Goal: Task Accomplishment & Management: Use online tool/utility

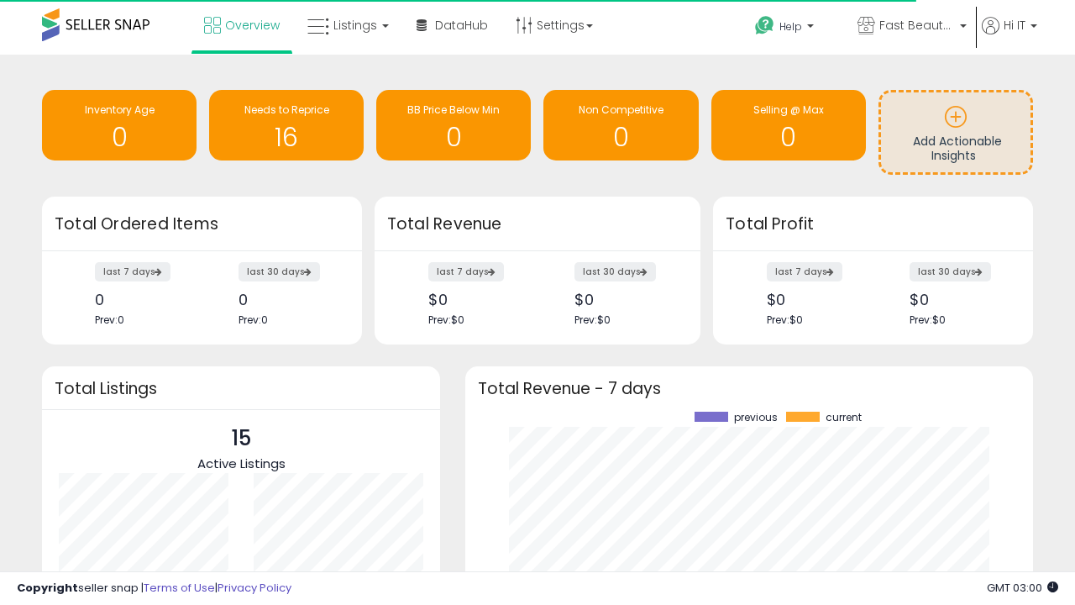
scroll to position [233, 534]
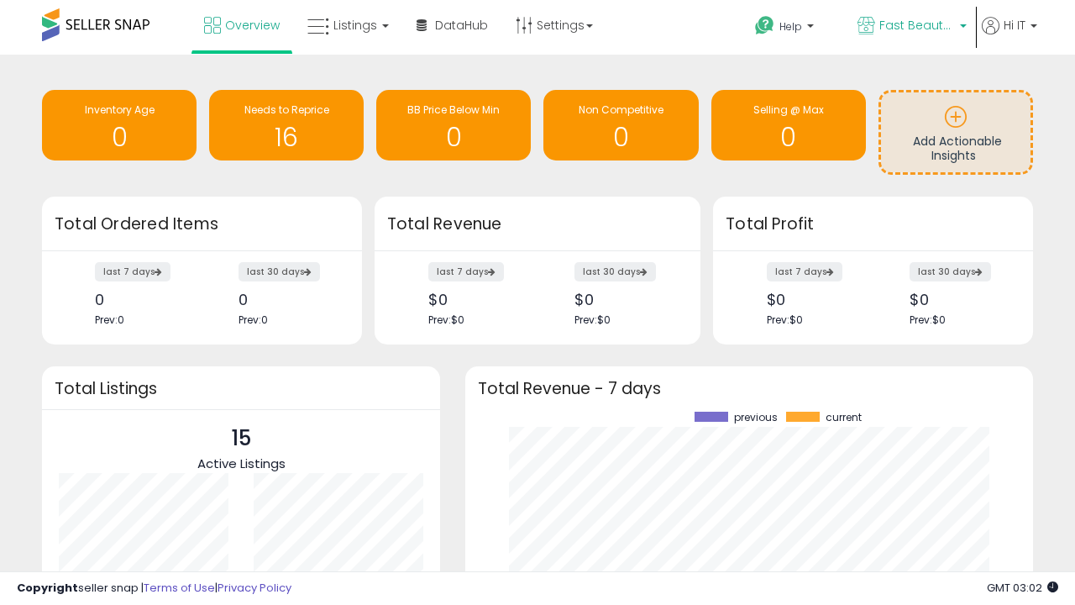
click at [910, 27] on span "Fast Beauty ([GEOGRAPHIC_DATA])" at bounding box center [917, 25] width 76 height 17
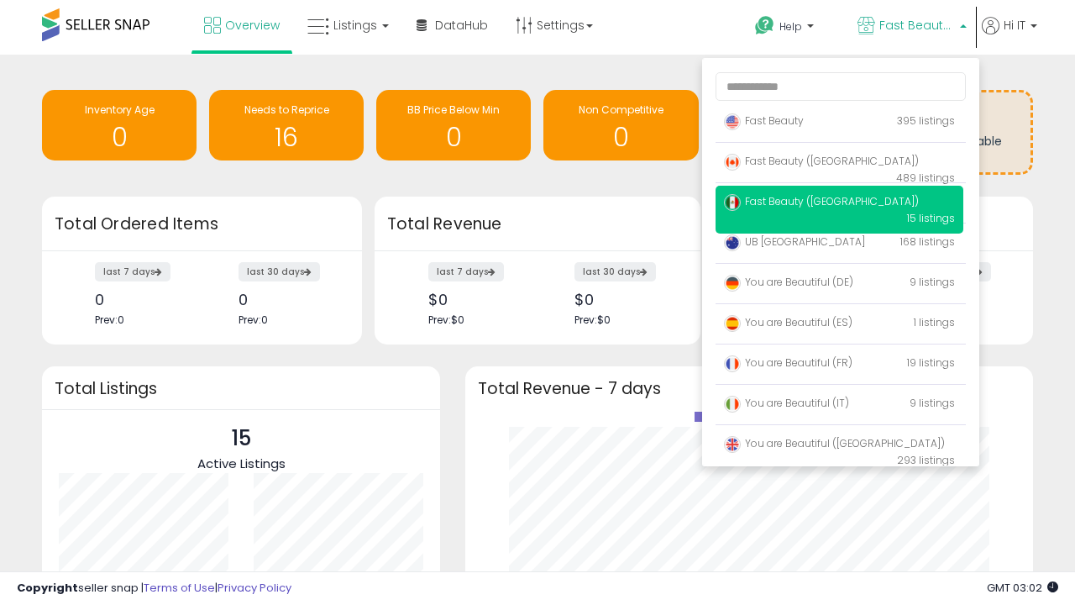
click at [839, 164] on span "Fast Beauty ([GEOGRAPHIC_DATA])" at bounding box center [821, 161] width 195 height 14
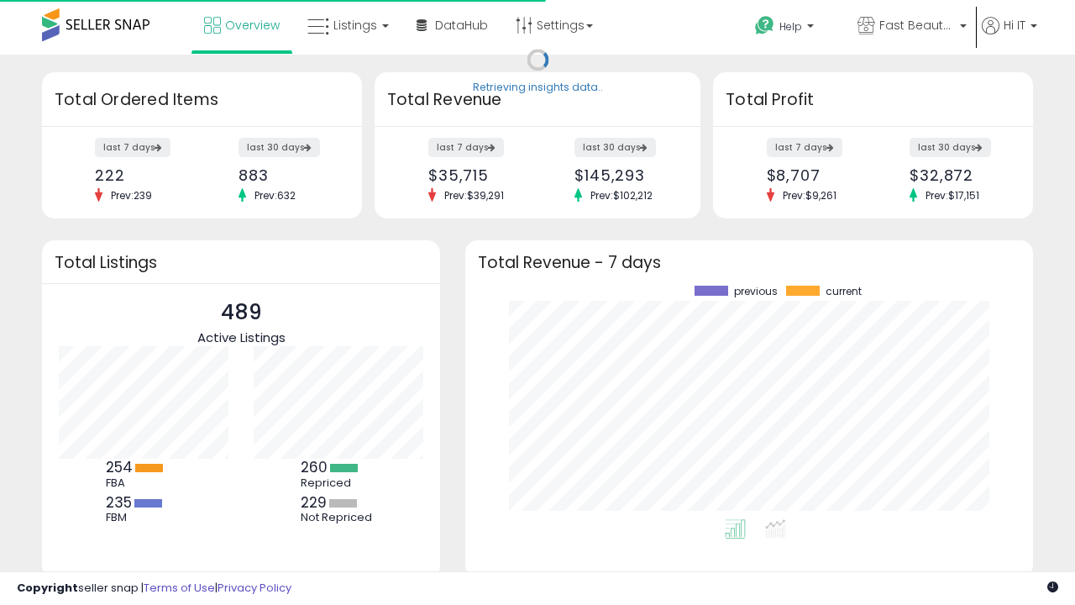
scroll to position [233, 534]
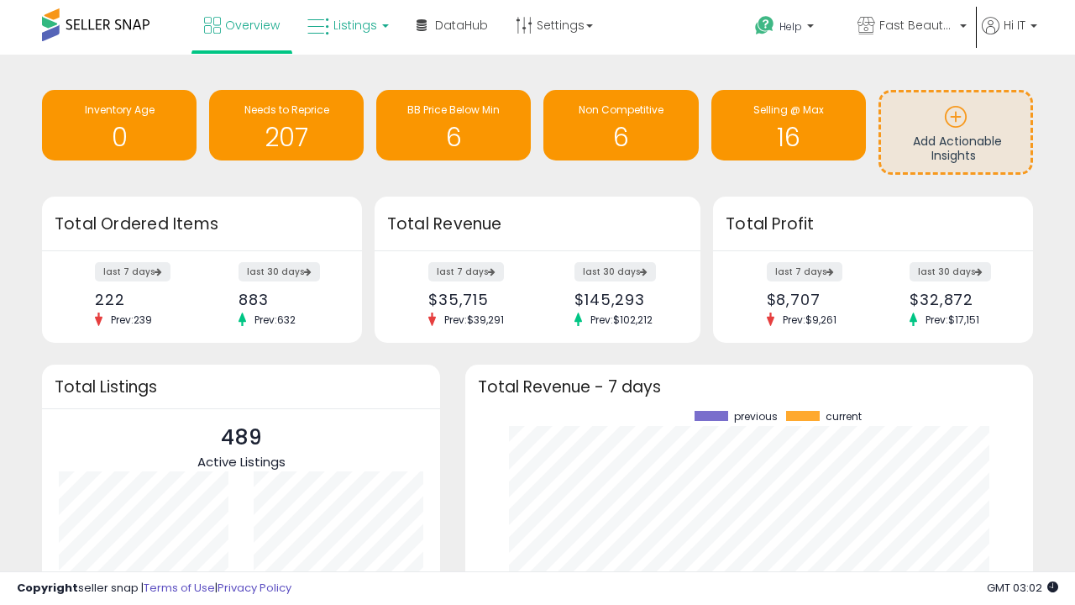
click at [346, 25] on span "Listings" at bounding box center [355, 25] width 44 height 17
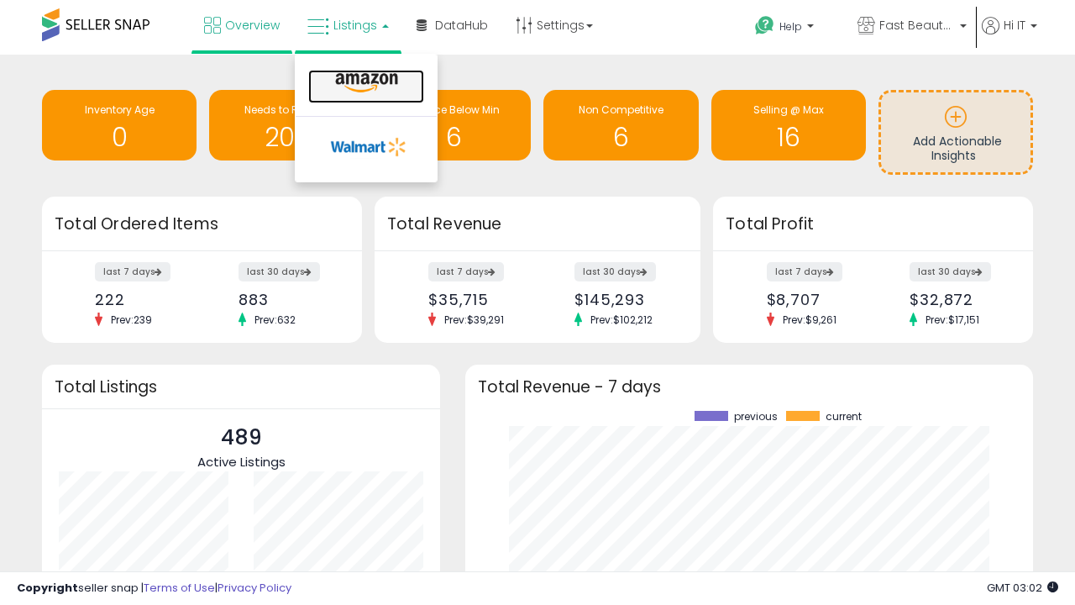
click at [364, 83] on icon at bounding box center [366, 83] width 73 height 22
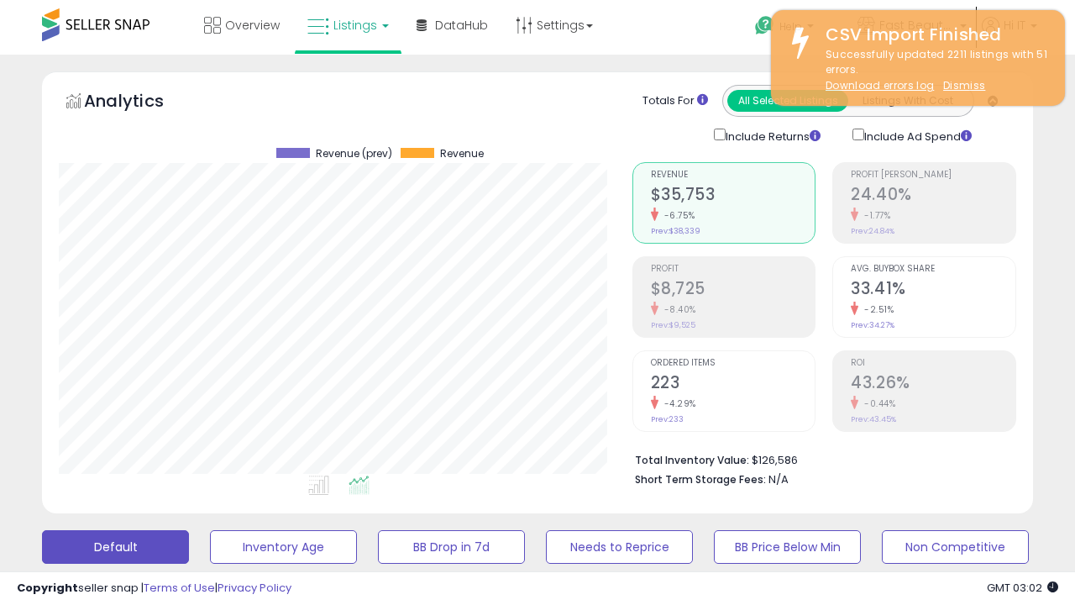
scroll to position [344, 573]
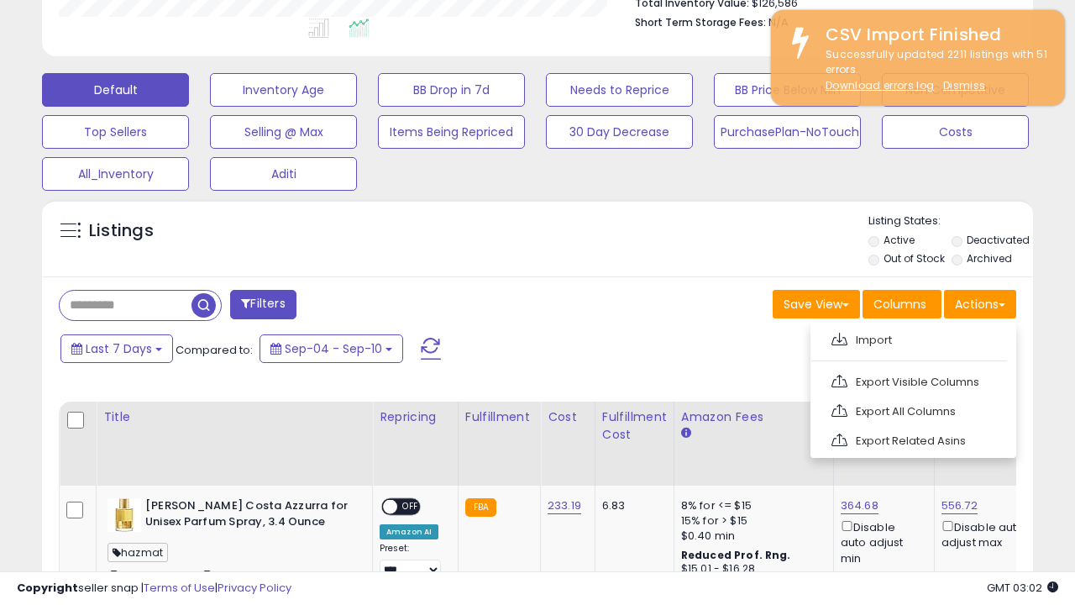
click at [839, 337] on span at bounding box center [839, 338] width 16 height 13
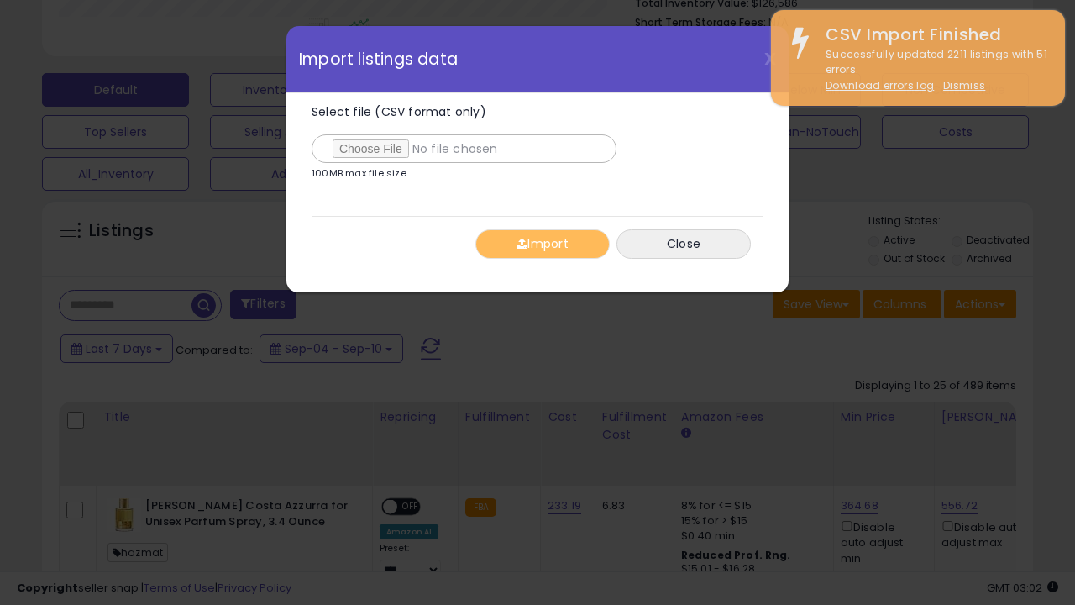
type input "**********"
click at [542, 243] on button "Import" at bounding box center [542, 243] width 134 height 29
